Goal: Information Seeking & Learning: Learn about a topic

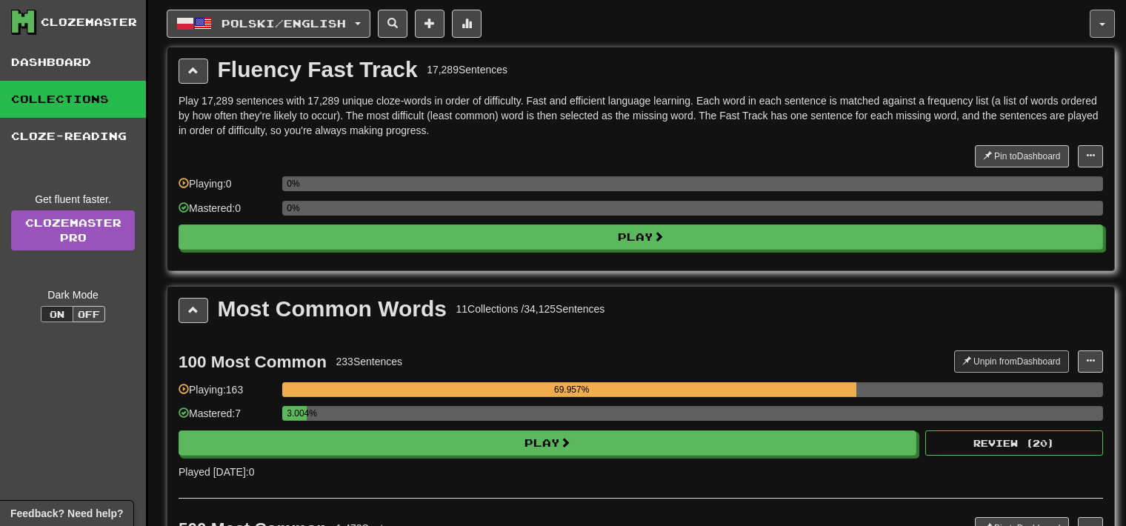
click at [1099, 27] on button "button" at bounding box center [1102, 24] width 25 height 28
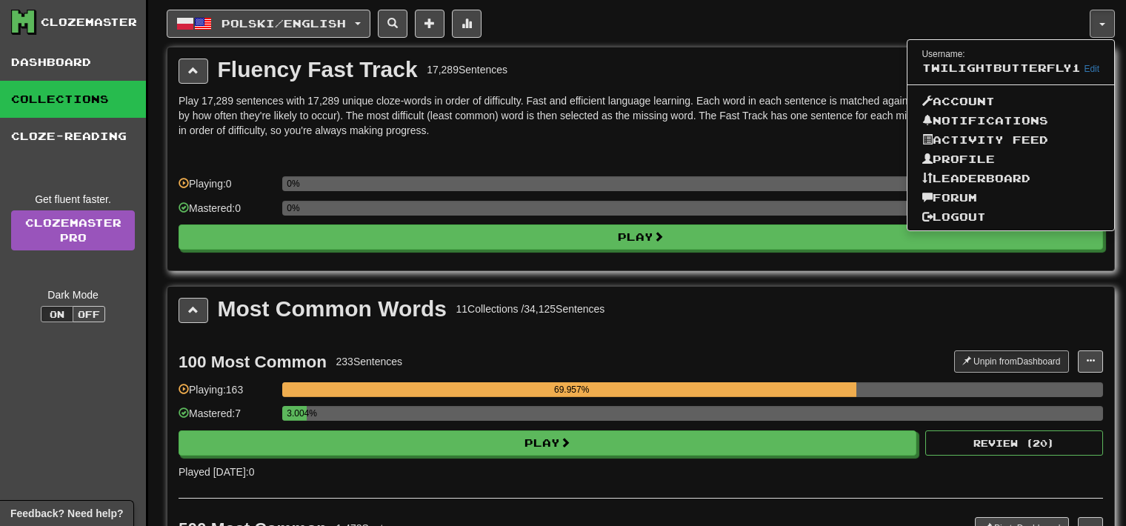
click at [719, 138] on div "Play 17,289 sentences with 17,289 unique cloze-words in order of difficulty. Fa…" at bounding box center [641, 176] width 924 height 166
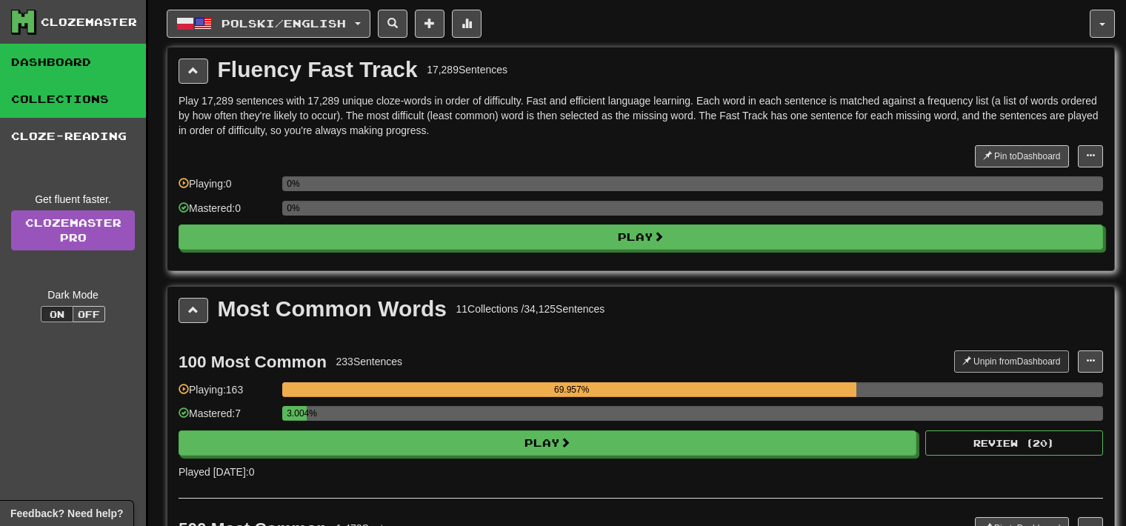
click at [81, 64] on link "Dashboard" at bounding box center [73, 62] width 146 height 37
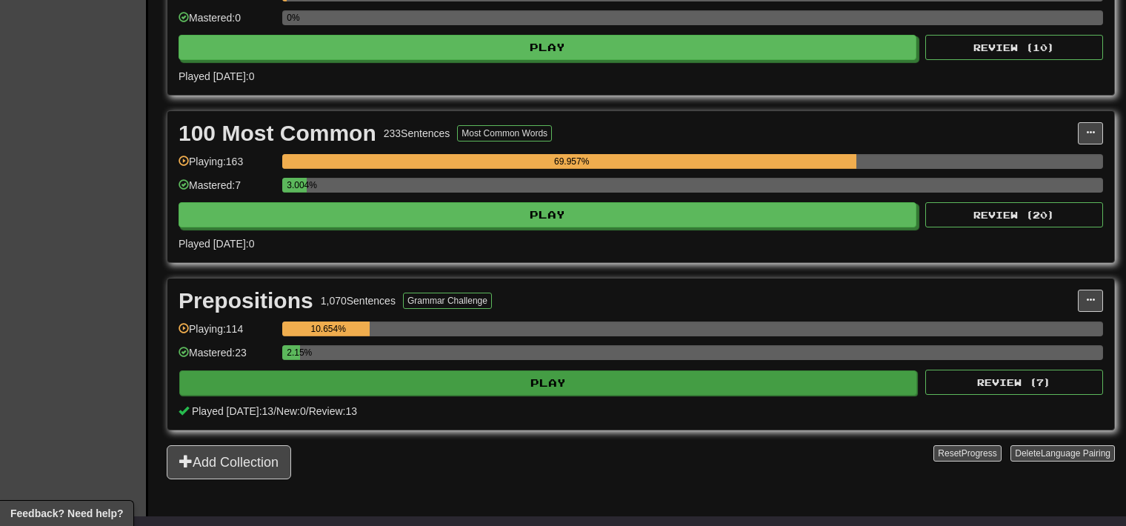
scroll to position [444, 0]
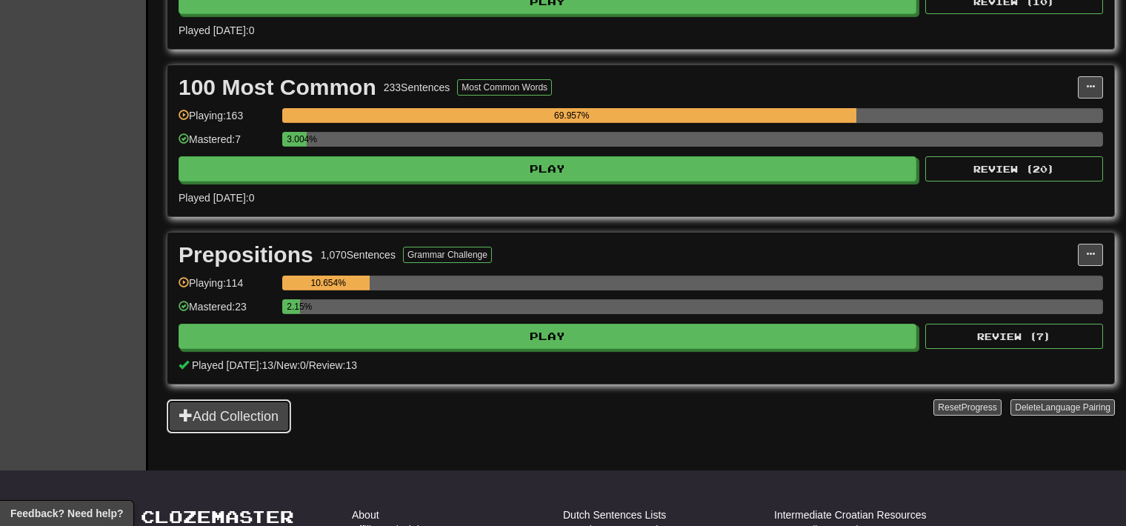
click at [287, 405] on button "Add Collection" at bounding box center [229, 416] width 124 height 34
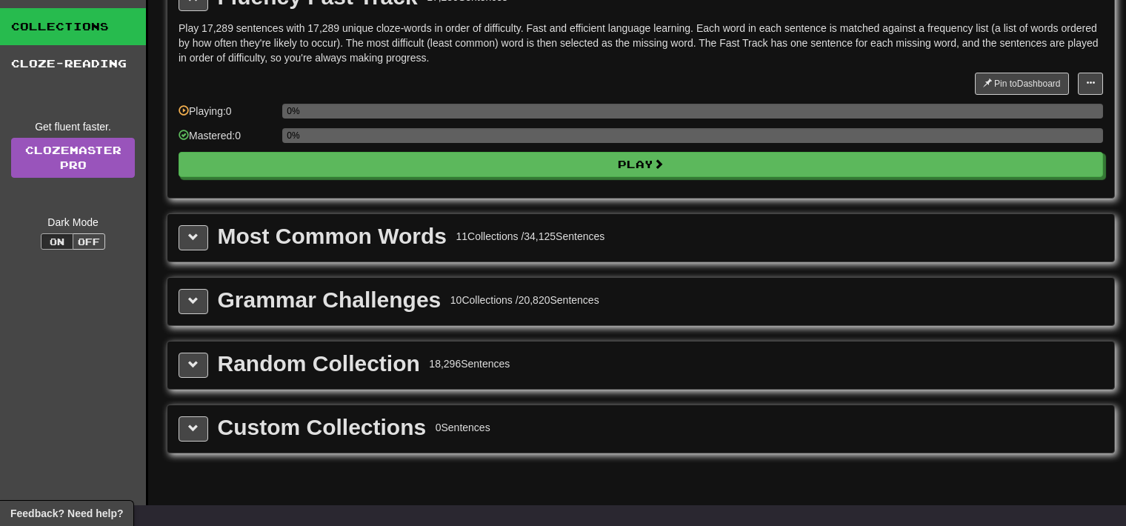
scroll to position [74, 0]
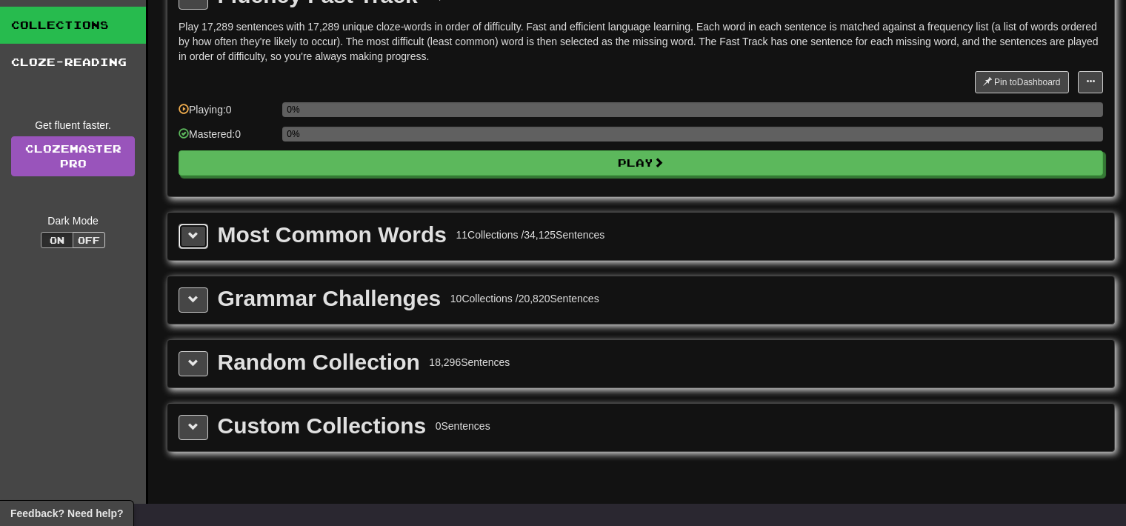
click at [195, 225] on button at bounding box center [194, 236] width 30 height 25
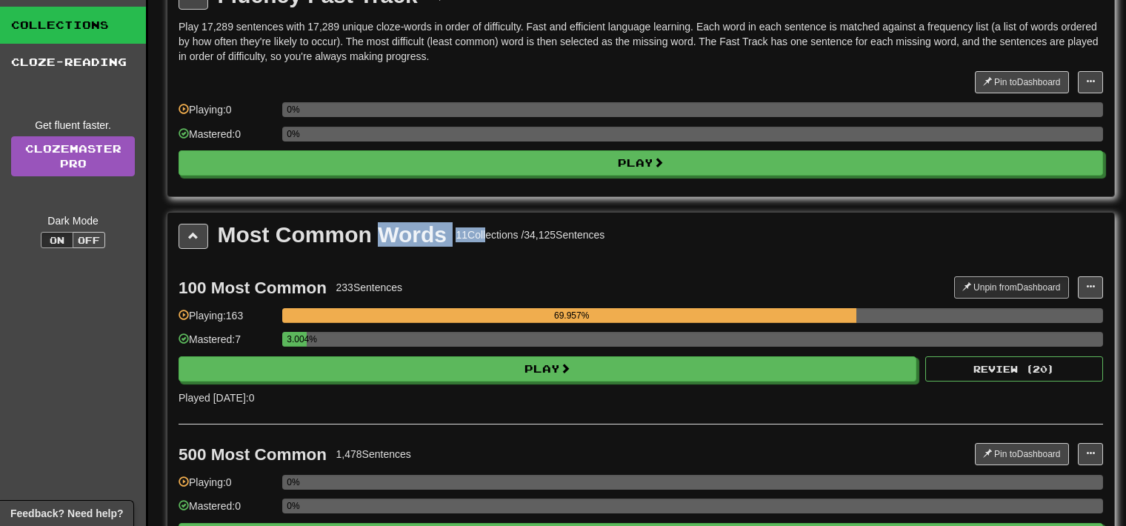
drag, startPoint x: 379, startPoint y: 233, endPoint x: 485, endPoint y: 239, distance: 106.1
click at [485, 239] on div "Most Common Words 11 Collections / 34,125 Sentences" at bounding box center [411, 235] width 387 height 22
click at [450, 276] on div "100 Most Common 233 Sentences" at bounding box center [567, 287] width 776 height 22
drag, startPoint x: 175, startPoint y: 292, endPoint x: 237, endPoint y: 289, distance: 62.3
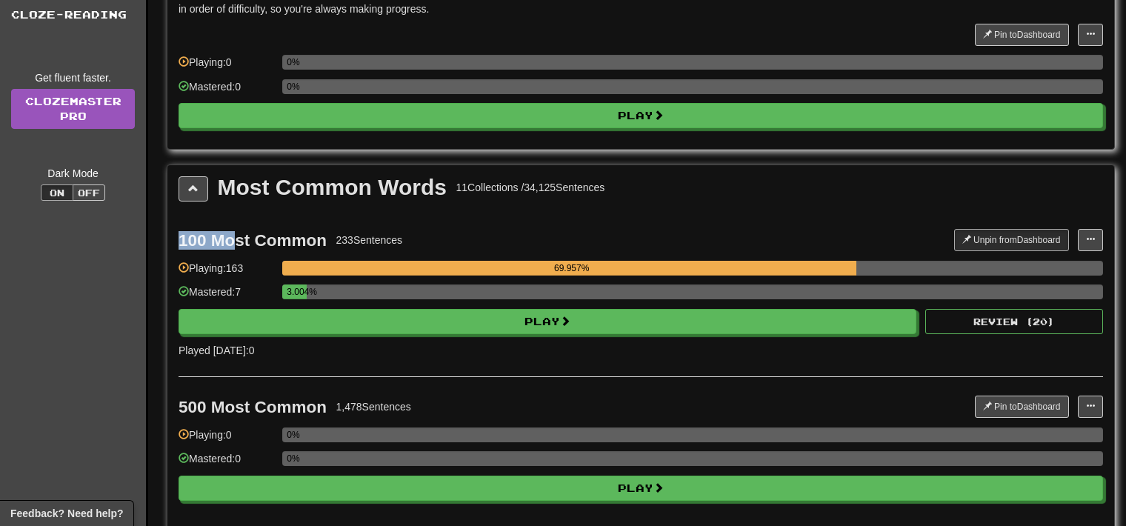
scroll to position [222, 0]
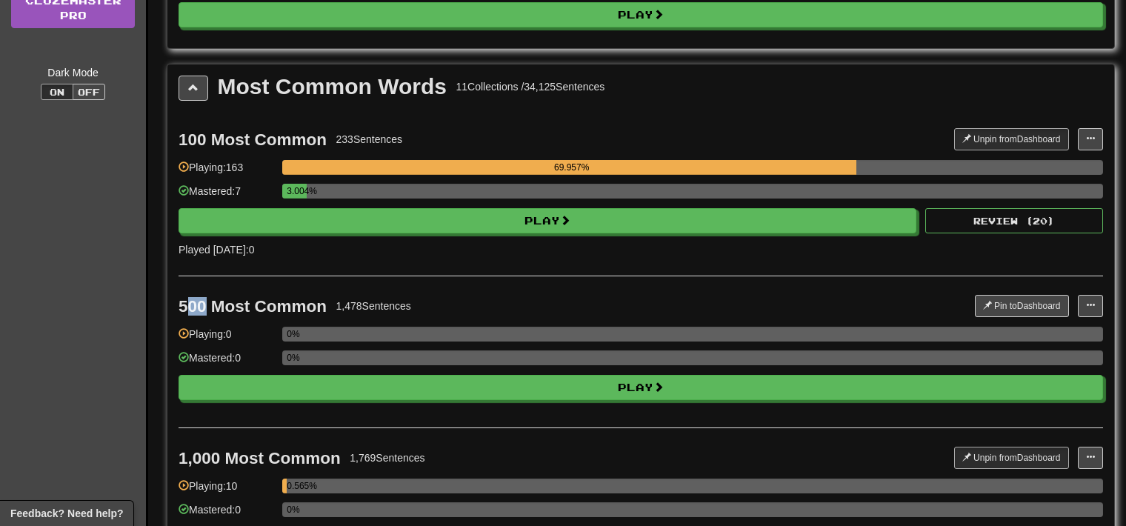
drag, startPoint x: 187, startPoint y: 305, endPoint x: 204, endPoint y: 304, distance: 17.1
click at [204, 304] on div "500 Most Common" at bounding box center [253, 306] width 148 height 19
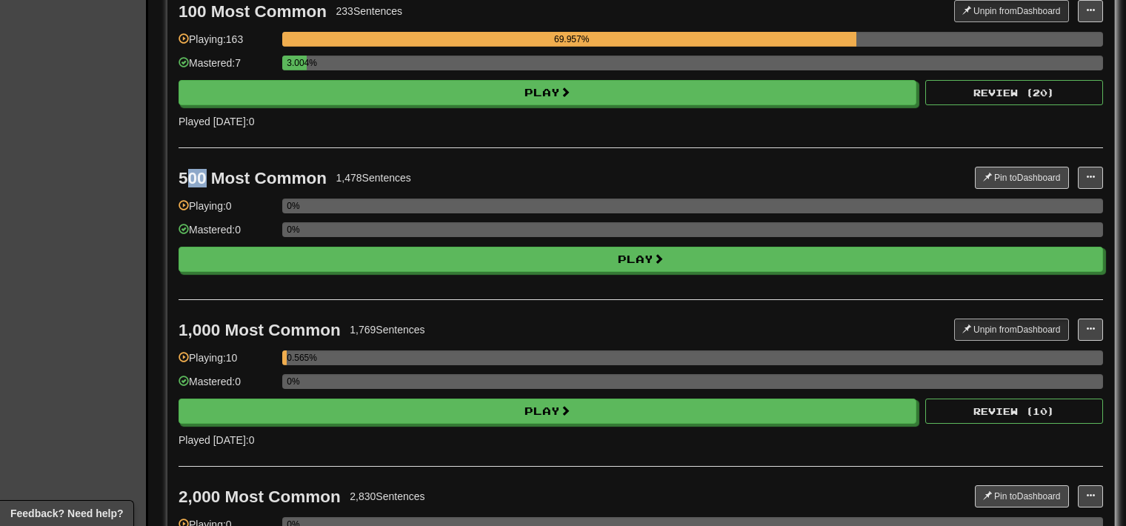
scroll to position [370, 0]
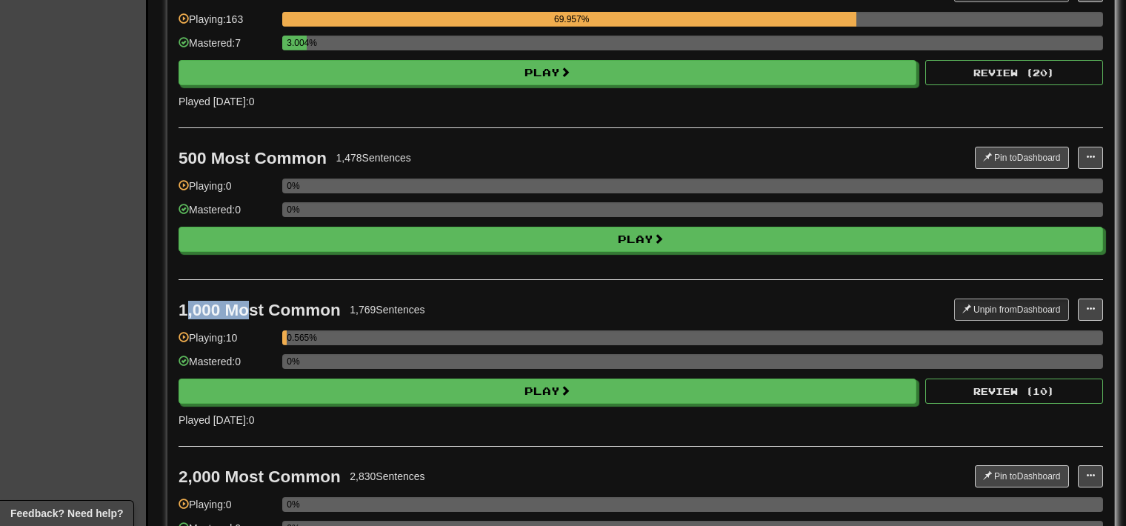
drag, startPoint x: 218, startPoint y: 304, endPoint x: 247, endPoint y: 305, distance: 29.6
click at [247, 305] on div "1,000 Most Common" at bounding box center [260, 310] width 162 height 19
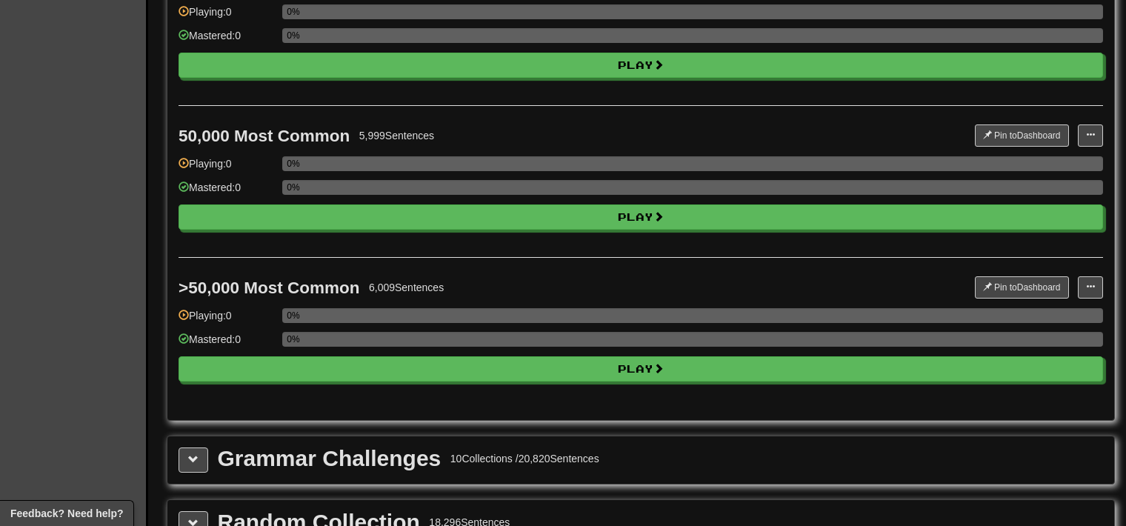
scroll to position [1630, 0]
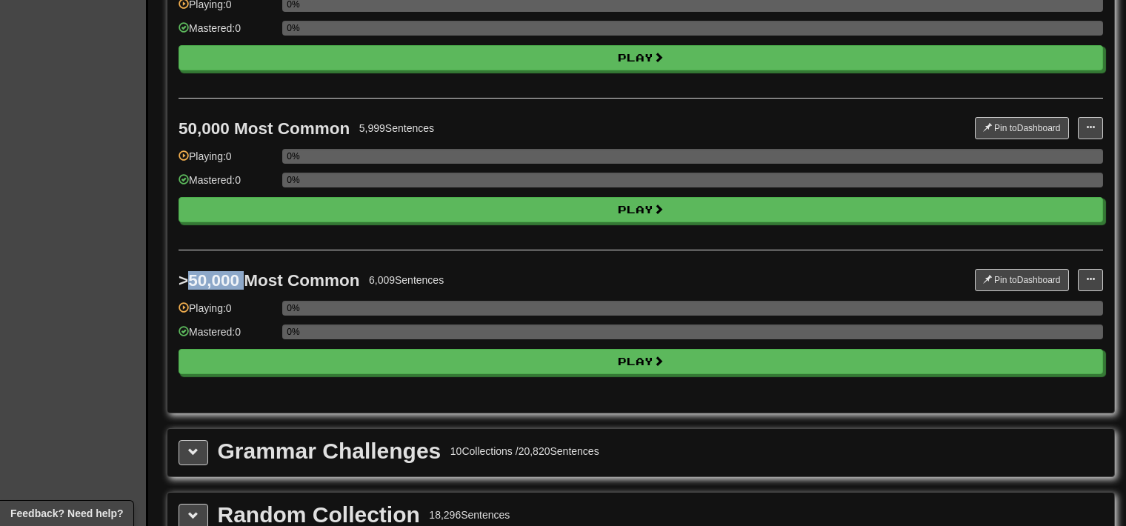
drag, startPoint x: 189, startPoint y: 276, endPoint x: 247, endPoint y: 275, distance: 58.5
click at [247, 275] on div ">50,000 Most Common" at bounding box center [269, 280] width 181 height 19
click at [369, 275] on div "6,009 Sentences" at bounding box center [406, 280] width 75 height 15
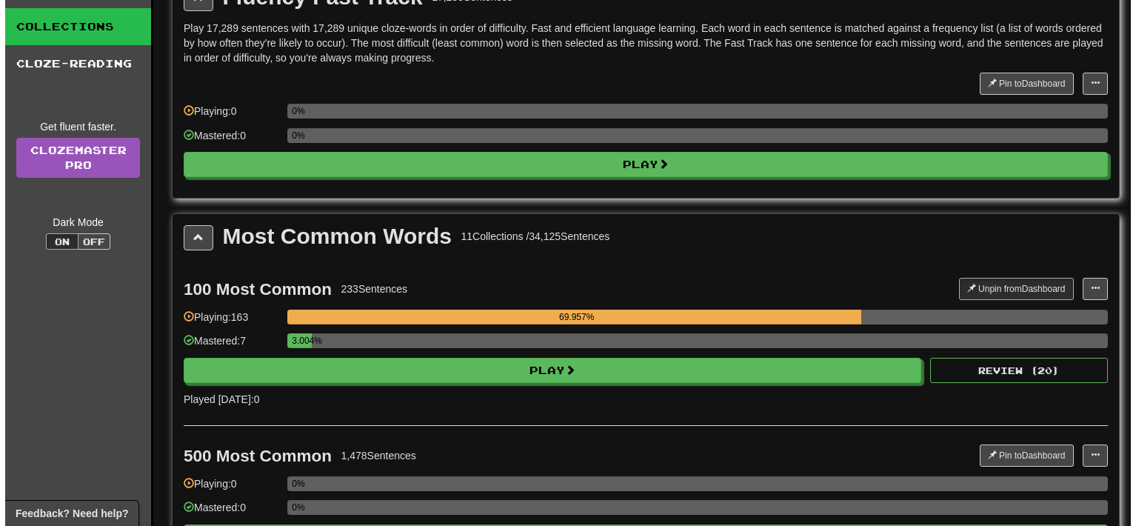
scroll to position [74, 0]
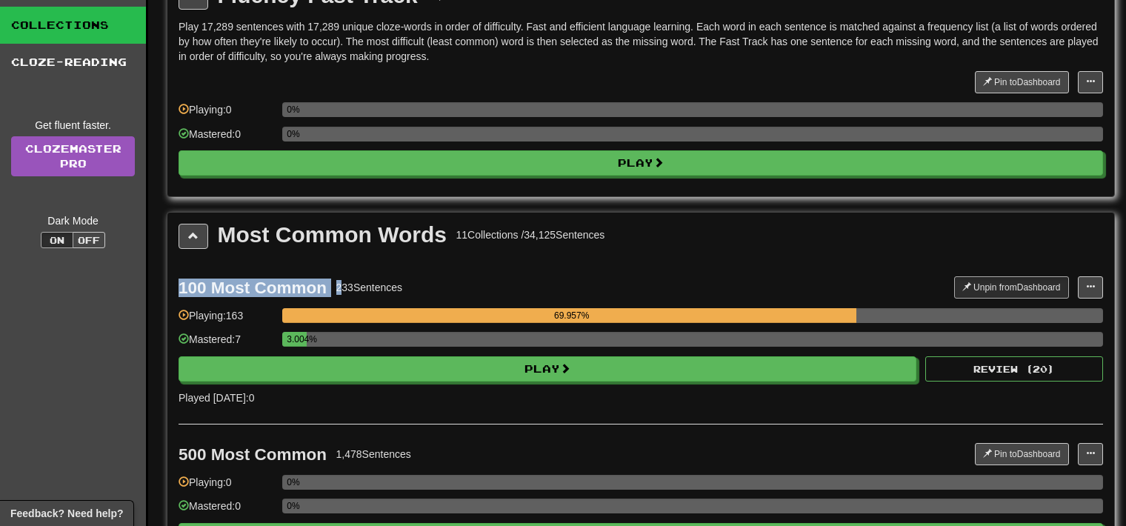
drag, startPoint x: 180, startPoint y: 286, endPoint x: 343, endPoint y: 279, distance: 163.1
click at [343, 279] on div "100 Most Common 233 Sentences" at bounding box center [567, 287] width 776 height 22
click at [319, 292] on div "100 Most Common" at bounding box center [253, 288] width 148 height 19
drag, startPoint x: 175, startPoint y: 285, endPoint x: 230, endPoint y: 287, distance: 54.9
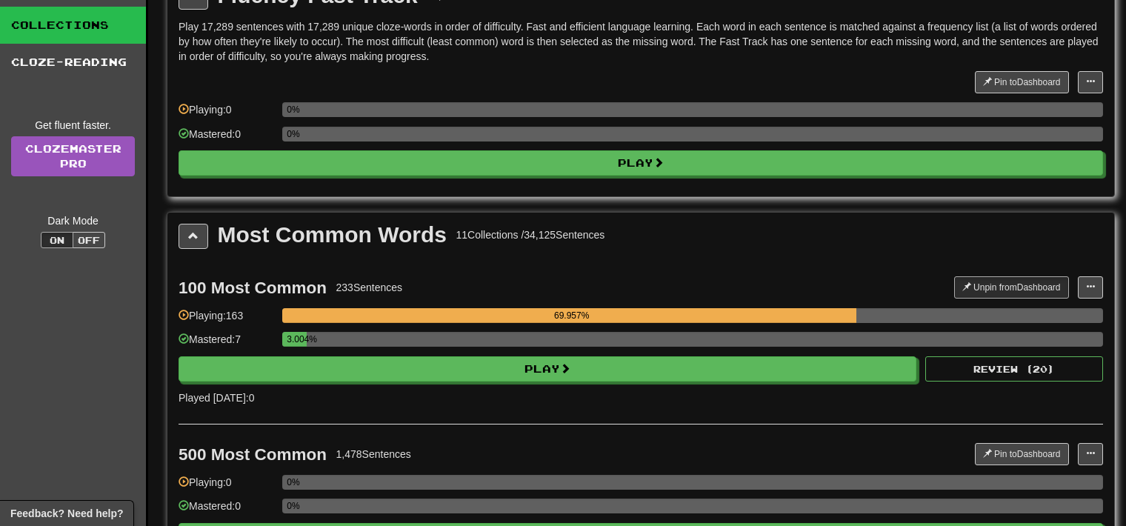
click at [885, 272] on div "100 Most Common 233 Sentences Unpin from Dashboard Unpin from Dashboard Manage …" at bounding box center [641, 341] width 924 height 166
click at [992, 369] on button "Review ( 20 )" at bounding box center [1014, 368] width 178 height 25
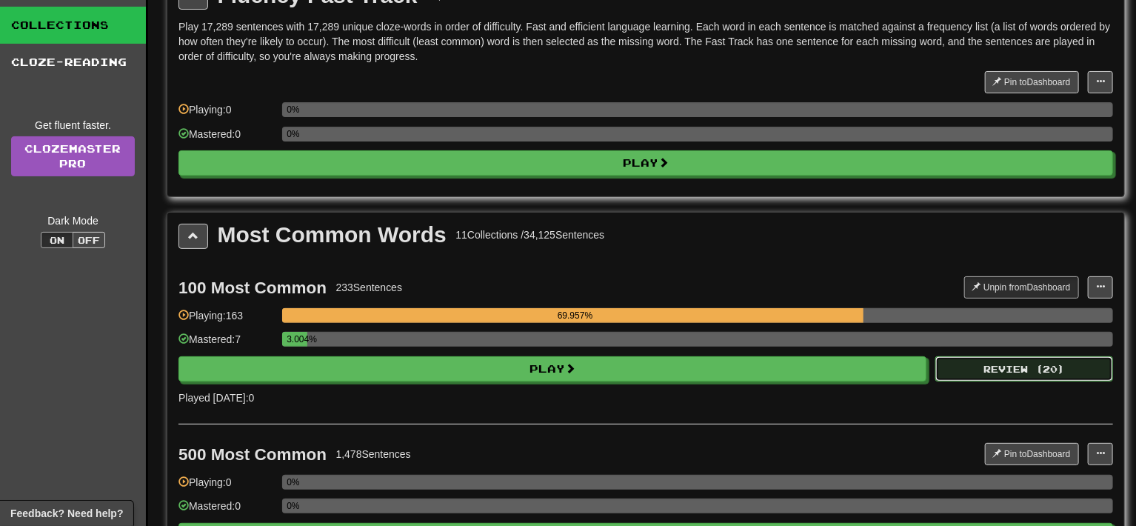
select select "**"
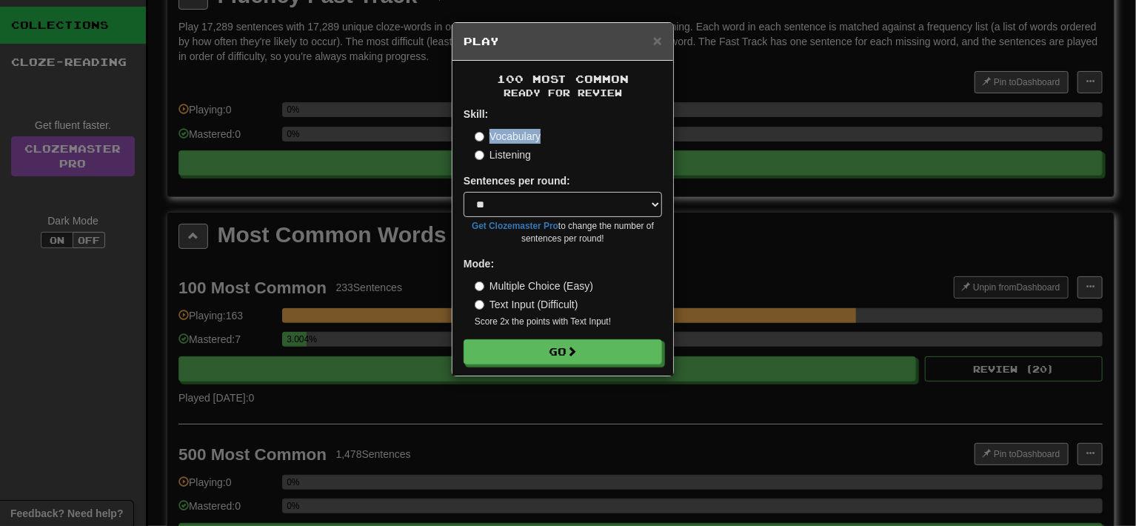
drag, startPoint x: 533, startPoint y: 138, endPoint x: 491, endPoint y: 138, distance: 41.5
click at [491, 138] on div "Vocabulary" at bounding box center [568, 136] width 187 height 15
click at [599, 168] on form "Skill: Vocabulary Listening Sentences per round: * ** ** ** ** ** *** ******** …" at bounding box center [563, 236] width 199 height 258
click at [533, 203] on select "* ** ** ** ** ** *** ********" at bounding box center [563, 204] width 199 height 25
drag, startPoint x: 624, startPoint y: 200, endPoint x: 739, endPoint y: 138, distance: 130.6
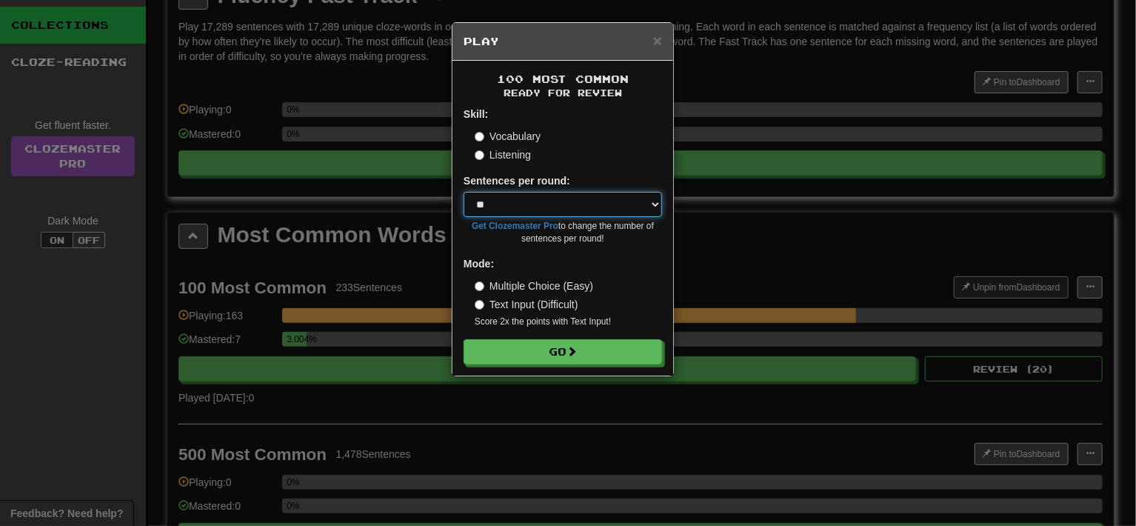
click at [627, 200] on select "* ** ** ** ** ** *** ********" at bounding box center [563, 204] width 199 height 25
drag, startPoint x: 589, startPoint y: 307, endPoint x: 487, endPoint y: 307, distance: 102.2
click at [487, 307] on div "Text Input (Difficult)" at bounding box center [568, 304] width 187 height 15
click at [578, 315] on div "Multiple Choice (Easy) Text Input (Difficult) Score 2x the points with Text Inp…" at bounding box center [568, 304] width 187 height 50
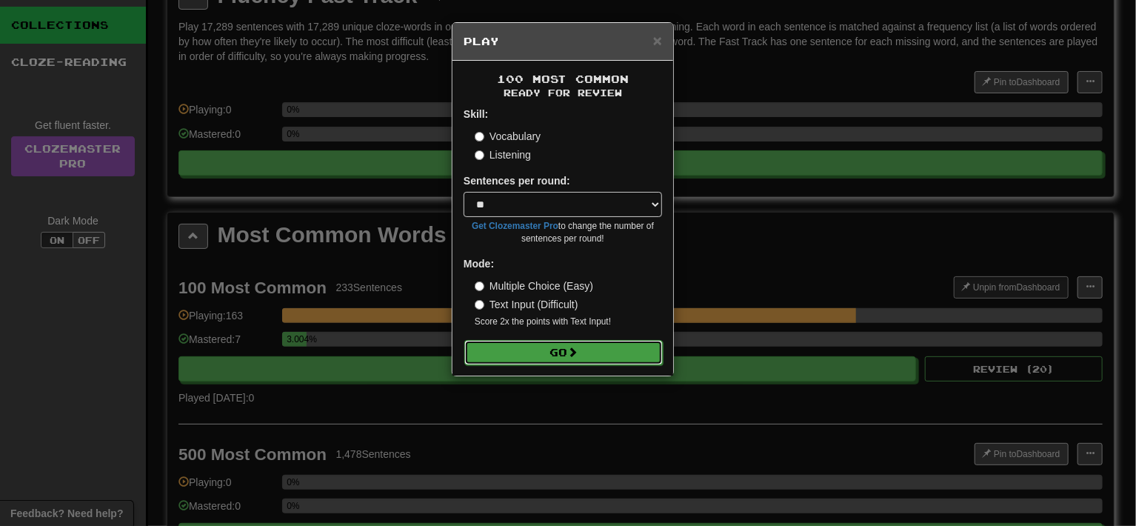
click at [564, 348] on button "Go" at bounding box center [563, 352] width 199 height 25
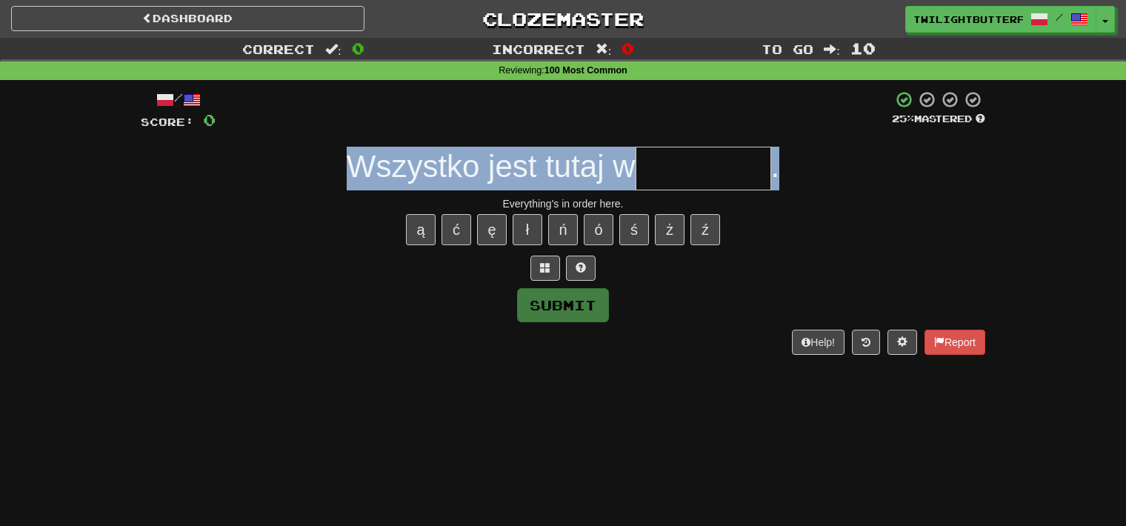
drag, startPoint x: 332, startPoint y: 147, endPoint x: 821, endPoint y: 156, distance: 489.0
click at [821, 156] on div "Wszystko jest tutaj w ." at bounding box center [563, 169] width 844 height 44
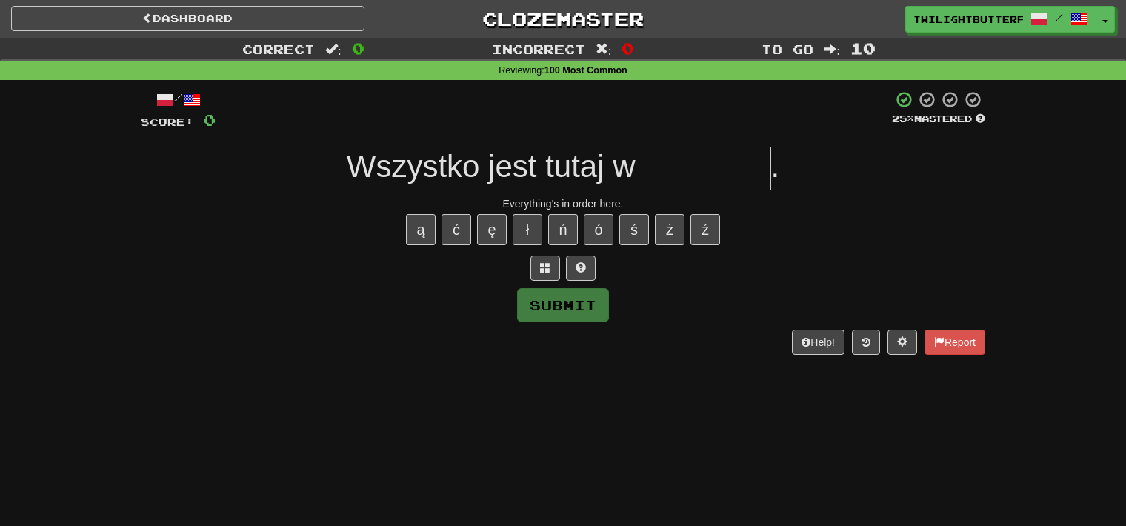
click at [491, 191] on div "/ Score: 0 25 % Mastered Wszystko jest tutaj w . Everything's in order here. ą …" at bounding box center [563, 222] width 844 height 264
drag, startPoint x: 497, startPoint y: 201, endPoint x: 627, endPoint y: 204, distance: 130.4
click at [627, 204] on div "Everything's in order here." at bounding box center [563, 203] width 844 height 15
drag, startPoint x: 469, startPoint y: 325, endPoint x: 479, endPoint y: 306, distance: 21.9
click at [469, 325] on div "/ Score: 0 25 % Mastered Wszystko jest tutaj w . Everything's in order here. ą …" at bounding box center [563, 222] width 844 height 264
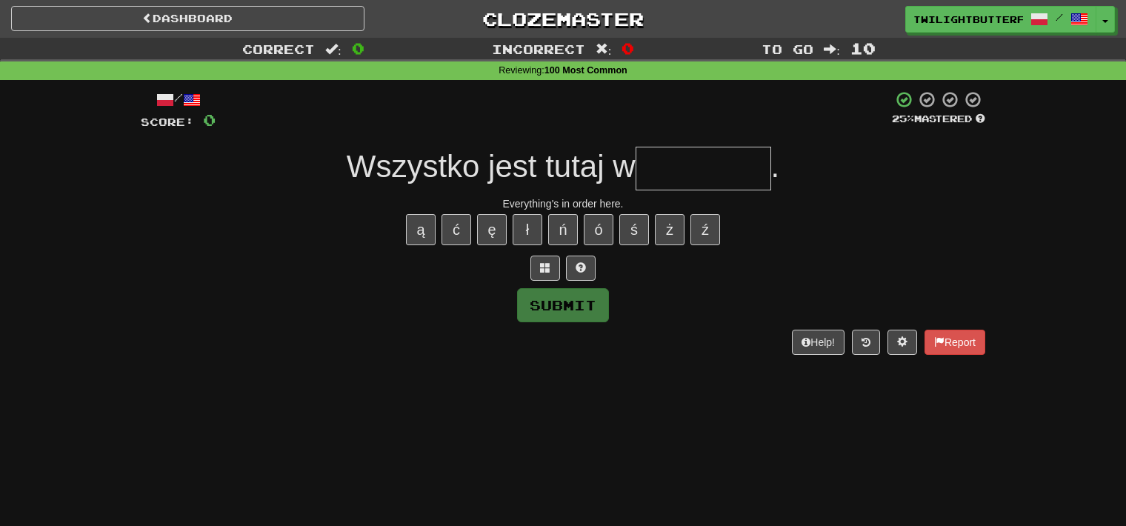
click at [675, 176] on input "text" at bounding box center [704, 169] width 136 height 44
click at [654, 176] on input "text" at bounding box center [704, 169] width 136 height 44
click at [577, 201] on div "Everything's in order here." at bounding box center [563, 203] width 844 height 15
click at [584, 203] on div "Everything's in order here." at bounding box center [563, 203] width 844 height 15
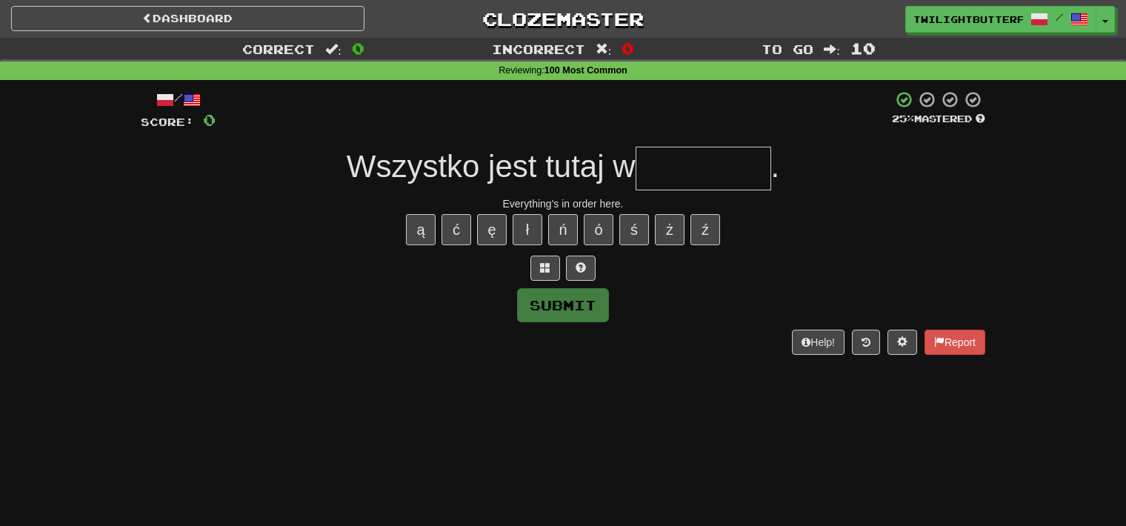
click at [688, 165] on input "text" at bounding box center [704, 169] width 136 height 44
click at [587, 270] on button at bounding box center [581, 268] width 30 height 25
click at [675, 173] on input "*" at bounding box center [704, 169] width 136 height 44
click at [571, 313] on button "Submit" at bounding box center [564, 306] width 92 height 34
type input "********"
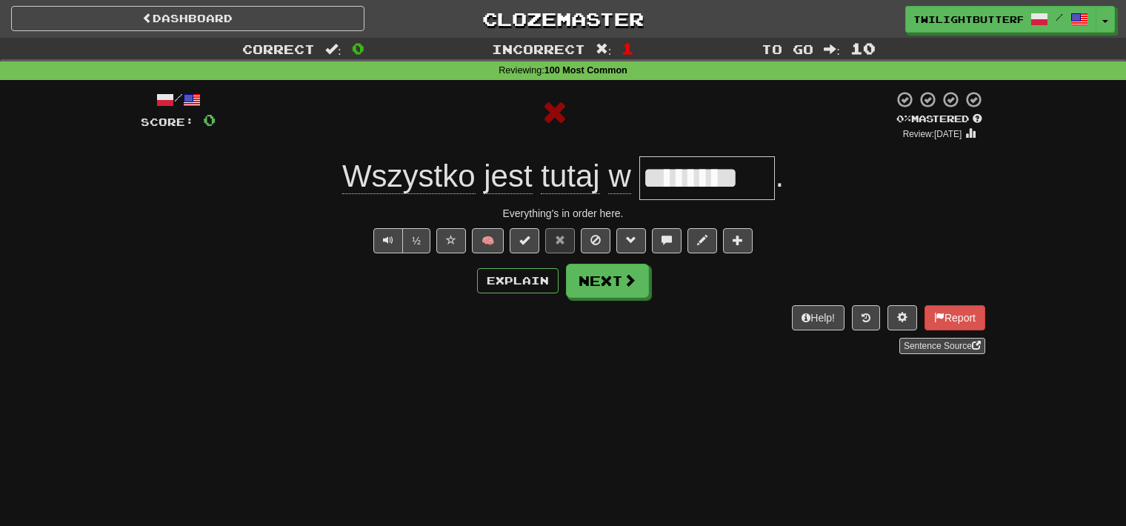
drag, startPoint x: 650, startPoint y: 185, endPoint x: 810, endPoint y: 170, distance: 160.0
click at [810, 169] on div "Wszystko jest tutaj w ******** ." at bounding box center [563, 178] width 844 height 44
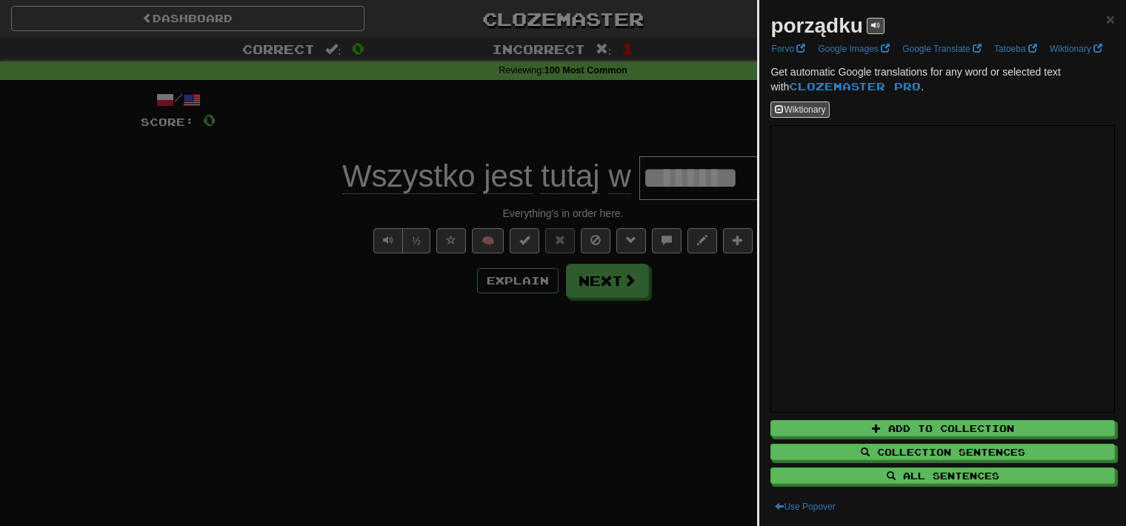
click at [596, 364] on div at bounding box center [563, 263] width 1126 height 526
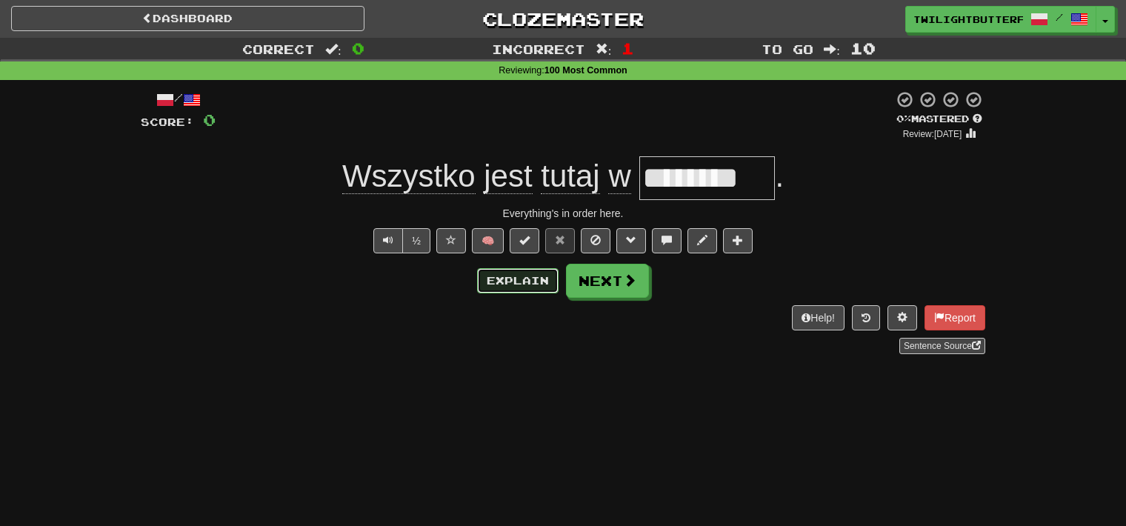
click at [527, 277] on button "Explain" at bounding box center [517, 280] width 81 height 25
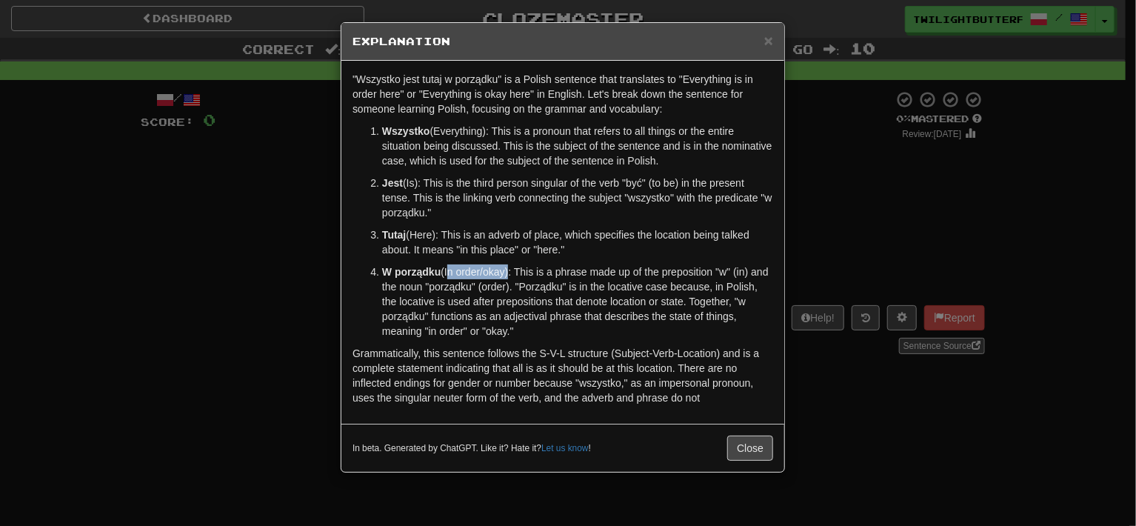
drag, startPoint x: 447, startPoint y: 273, endPoint x: 506, endPoint y: 273, distance: 59.3
click at [506, 273] on p "W porządku (In order/okay): This is a phrase made up of the preposition "w" (in…" at bounding box center [577, 301] width 391 height 74
click at [427, 295] on p "W porządku (In order/okay): This is a phrase made up of the preposition "w" (in…" at bounding box center [577, 301] width 391 height 74
click at [1033, 233] on div "× Explanation "Wszystko jest tutaj w porządku" is a Polish sentence that transl…" at bounding box center [568, 263] width 1136 height 526
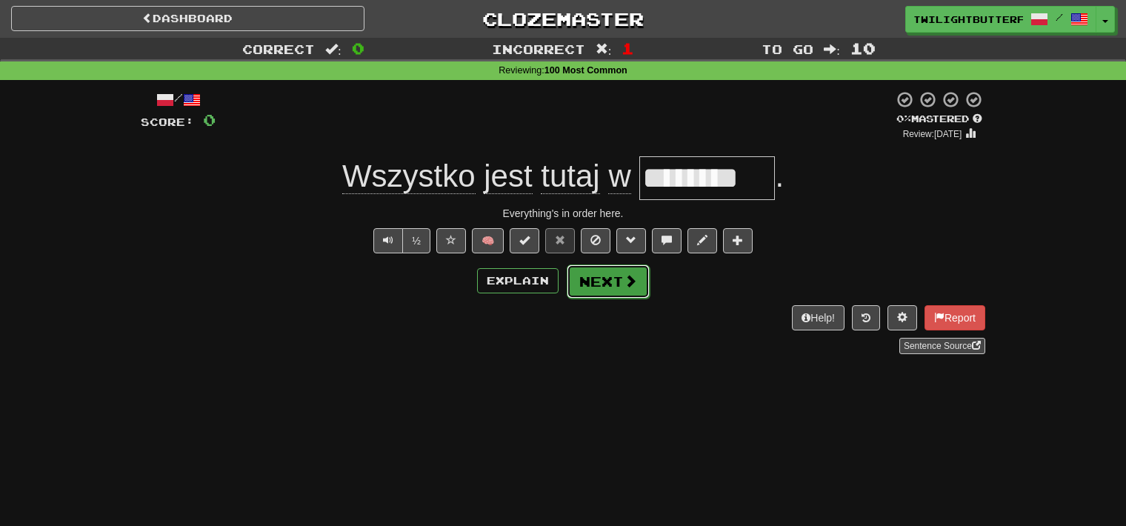
click at [614, 284] on button "Next" at bounding box center [608, 281] width 83 height 34
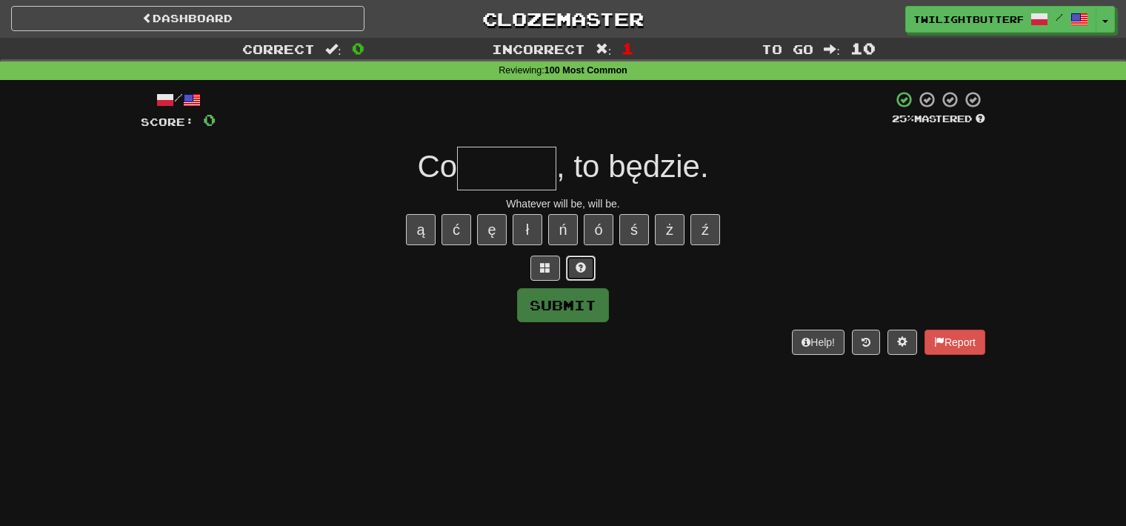
click at [579, 262] on span at bounding box center [581, 267] width 10 height 10
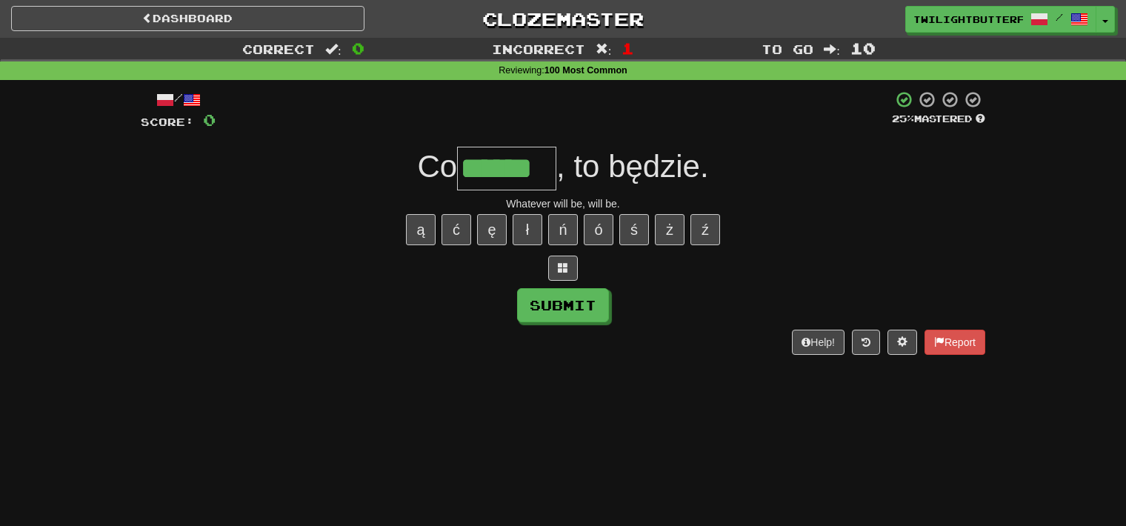
type input "******"
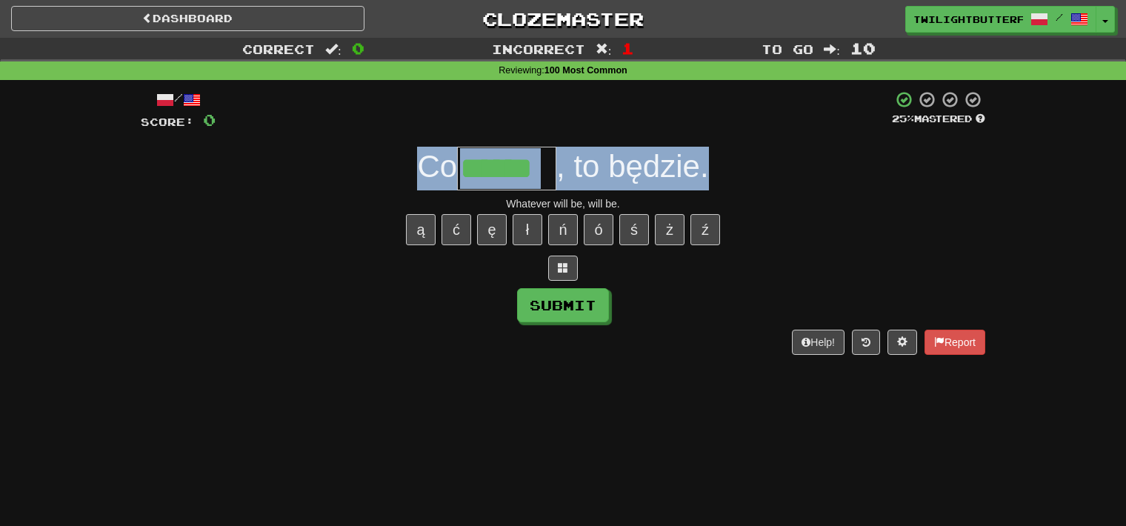
drag, startPoint x: 404, startPoint y: 170, endPoint x: 721, endPoint y: 185, distance: 318.2
click at [721, 185] on div "Co ****** , to będzie." at bounding box center [563, 169] width 844 height 44
click at [716, 178] on div "Co ****** , to będzie." at bounding box center [563, 169] width 844 height 44
drag, startPoint x: 407, startPoint y: 164, endPoint x: 712, endPoint y: 179, distance: 305.6
click at [712, 179] on div "Co ****** , to będzie." at bounding box center [563, 169] width 844 height 44
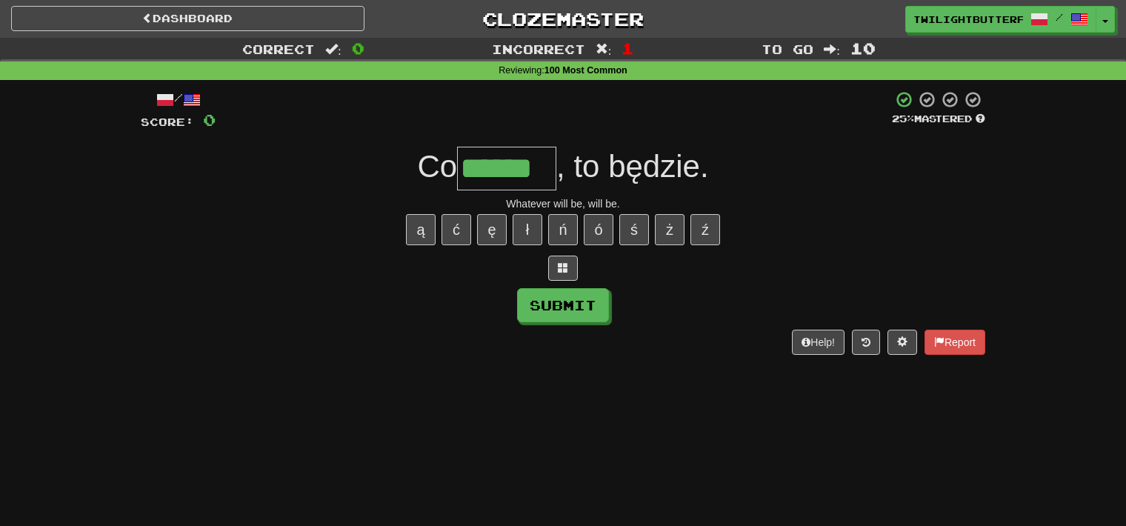
click at [293, 336] on div "Help! Report" at bounding box center [563, 342] width 844 height 25
